Goal: Find specific page/section: Find specific page/section

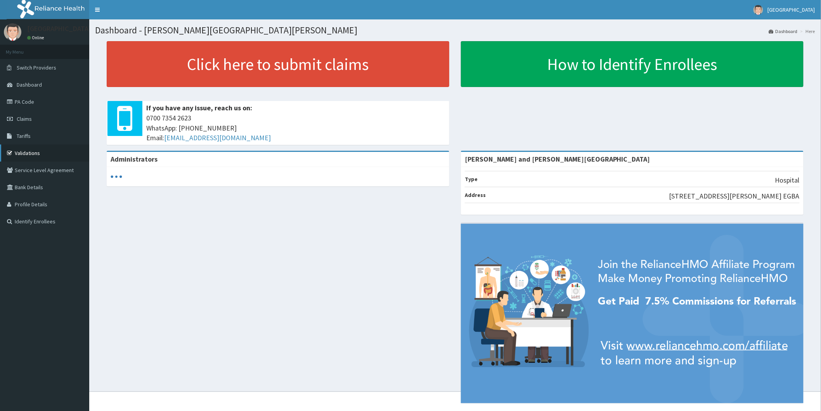
click at [31, 157] on link "Validations" at bounding box center [44, 152] width 89 height 17
click at [17, 156] on link "Validations" at bounding box center [44, 152] width 89 height 17
